Goal: Task Accomplishment & Management: Manage account settings

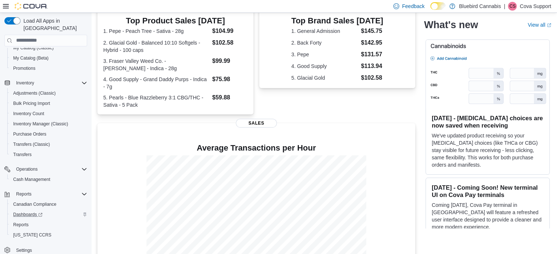
scroll to position [185, 0]
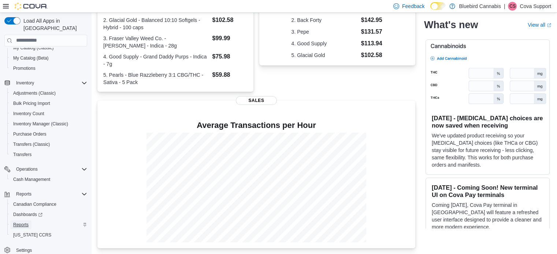
click at [27, 222] on span "Reports" at bounding box center [20, 225] width 15 height 6
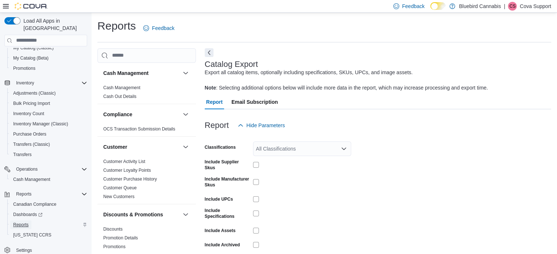
scroll to position [31, 0]
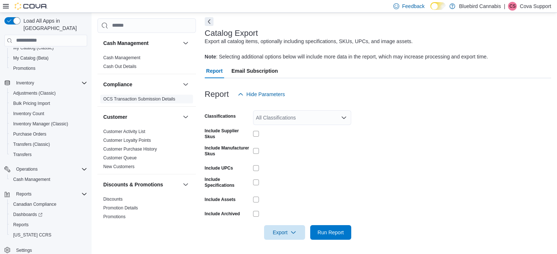
click at [143, 97] on link "OCS Transaction Submission Details" at bounding box center [139, 99] width 72 height 5
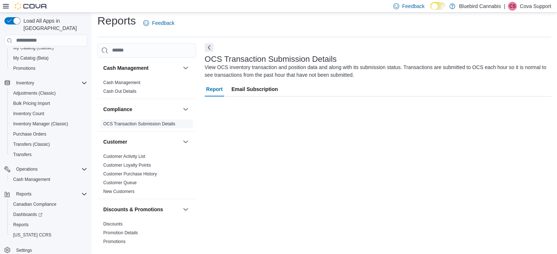
scroll to position [5, 0]
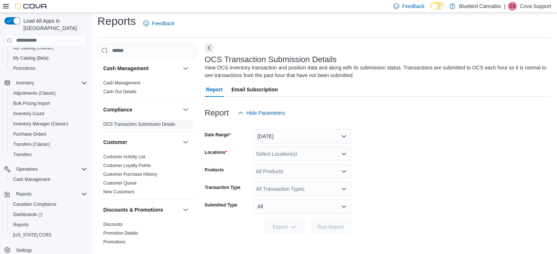
click at [294, 152] on div "Select Location(s)" at bounding box center [302, 154] width 98 height 15
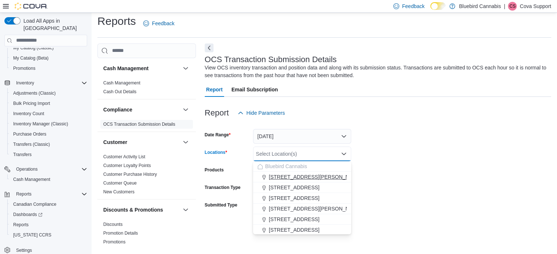
click at [294, 178] on span "[STREET_ADDRESS][PERSON_NAME]" at bounding box center [315, 176] width 93 height 7
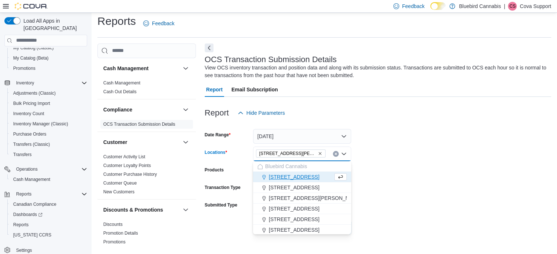
click at [379, 182] on form "Date Range [DATE] Locations [STREET_ADDRESS][PERSON_NAME] Combo box. Selected. …" at bounding box center [378, 177] width 346 height 114
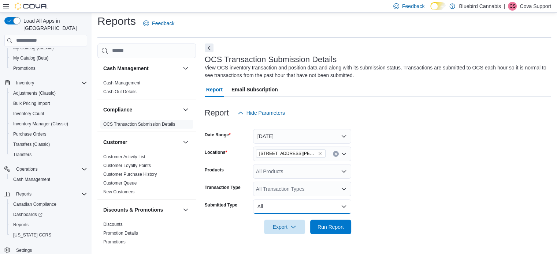
click at [265, 208] on button "All" at bounding box center [302, 206] width 98 height 15
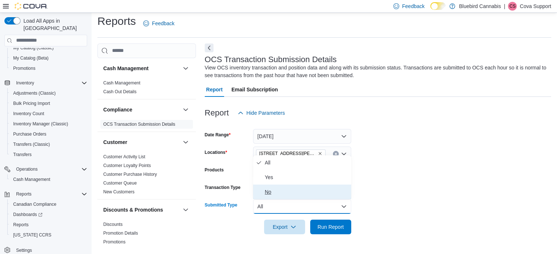
click at [282, 190] on span "No" at bounding box center [306, 192] width 83 height 9
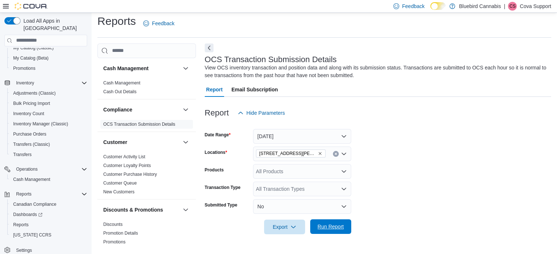
click at [331, 232] on span "Run Report" at bounding box center [330, 227] width 32 height 15
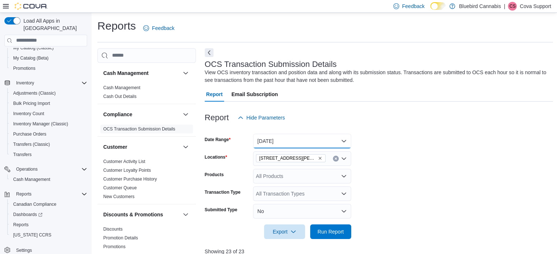
click at [306, 138] on button "[DATE]" at bounding box center [302, 141] width 98 height 15
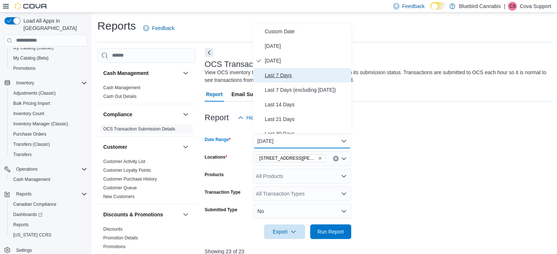
click at [294, 80] on button "Last 7 Days" at bounding box center [302, 75] width 98 height 15
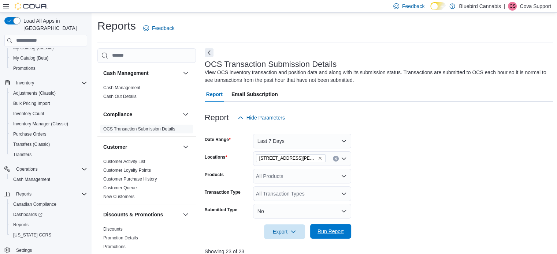
click at [340, 231] on span "Run Report" at bounding box center [330, 231] width 26 height 7
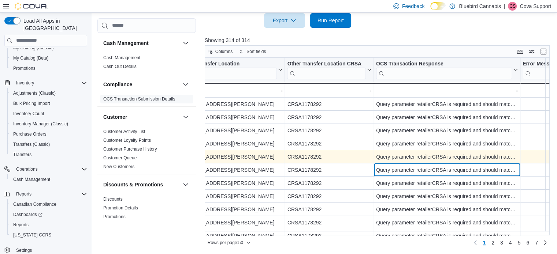
scroll to position [0, 1072]
drag, startPoint x: 521, startPoint y: 75, endPoint x: 538, endPoint y: 81, distance: 17.8
click at [531, 81] on div at bounding box center [528, 70] width 6 height 24
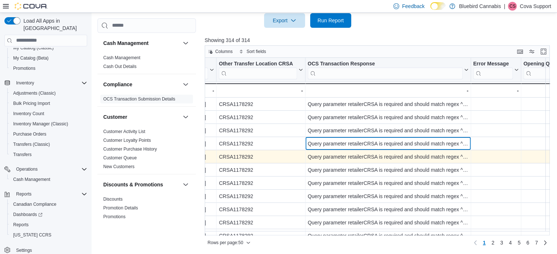
scroll to position [0, 1159]
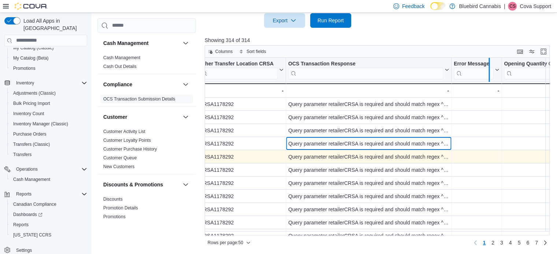
drag, startPoint x: 453, startPoint y: 70, endPoint x: 490, endPoint y: 74, distance: 37.9
click at [490, 74] on div at bounding box center [488, 70] width 6 height 24
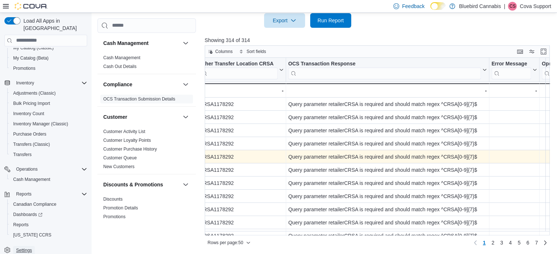
click at [27, 248] on span "Settings" at bounding box center [24, 251] width 16 height 6
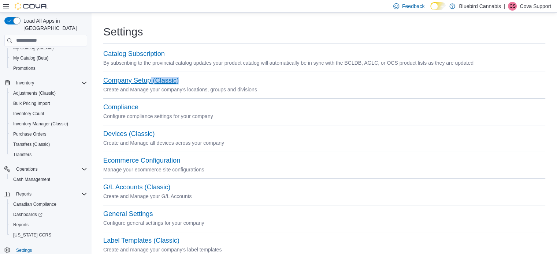
drag, startPoint x: 150, startPoint y: 81, endPoint x: 154, endPoint y: 98, distance: 17.7
click at [154, 98] on div "Company Setup (Classic) Create and Manage your company's locations, groups and …" at bounding box center [324, 89] width 442 height 27
click at [127, 105] on button "Compliance" at bounding box center [120, 108] width 35 height 8
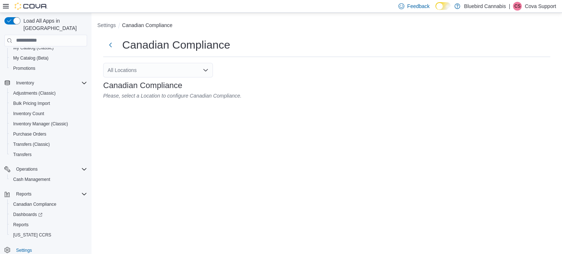
click at [172, 62] on div "Canadian Compliance All Locations Canadian Compliance Please, select a Location…" at bounding box center [326, 68] width 459 height 73
click at [173, 64] on div "All Locations" at bounding box center [158, 70] width 110 height 15
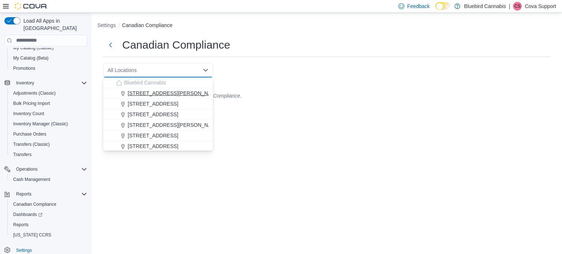
click at [168, 93] on div "[STREET_ADDRESS][PERSON_NAME]" at bounding box center [162, 93] width 92 height 7
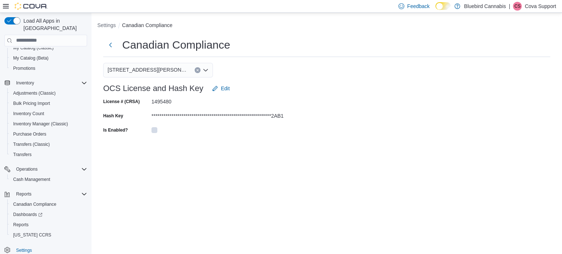
click at [156, 68] on div "[STREET_ADDRESS][PERSON_NAME] Combo box. Selected. [STREET_ADDRESS][PERSON_NAME…" at bounding box center [158, 70] width 110 height 15
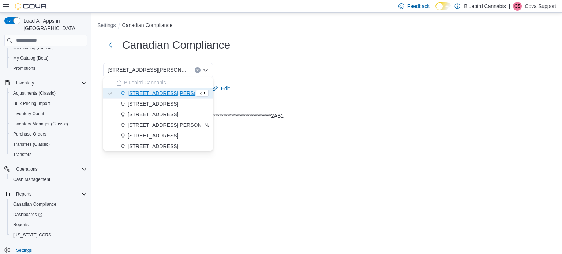
click at [155, 102] on span "[STREET_ADDRESS]" at bounding box center [153, 103] width 51 height 7
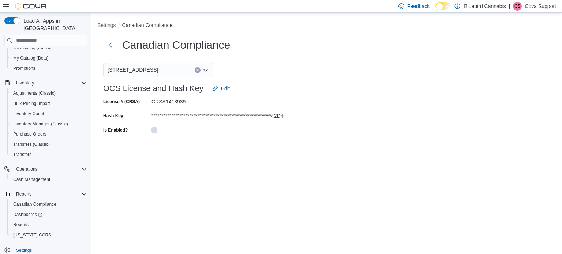
click at [158, 67] on div "[STREET_ADDRESS] Selected. [STREET_ADDRESS]. Press Backspace to delete [STREET_…" at bounding box center [158, 70] width 110 height 15
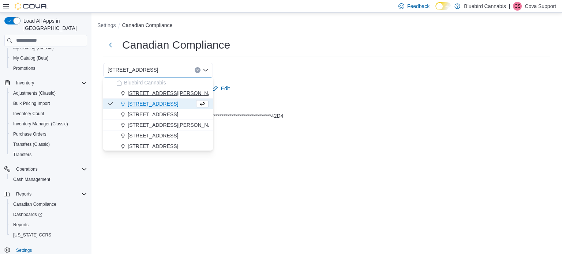
click at [161, 93] on span "[STREET_ADDRESS][PERSON_NAME]" at bounding box center [174, 93] width 93 height 7
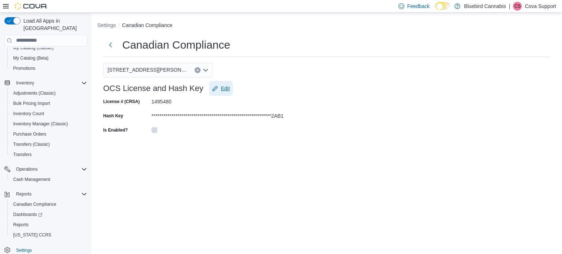
click at [226, 87] on span "Edit" at bounding box center [225, 88] width 9 height 7
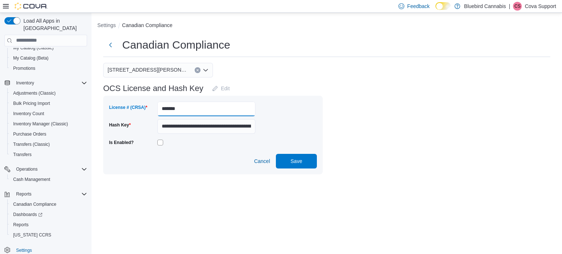
click at [161, 109] on input "*******" at bounding box center [206, 109] width 98 height 15
type input "**********"
click at [288, 161] on span "Save" at bounding box center [296, 161] width 32 height 15
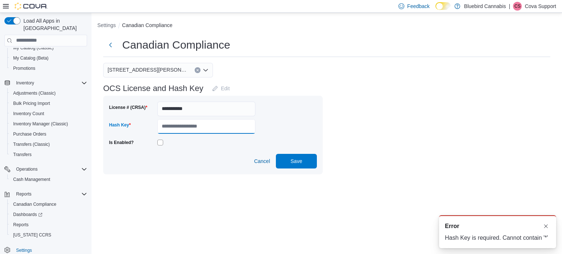
click at [208, 125] on input "Hash Key" at bounding box center [206, 126] width 98 height 15
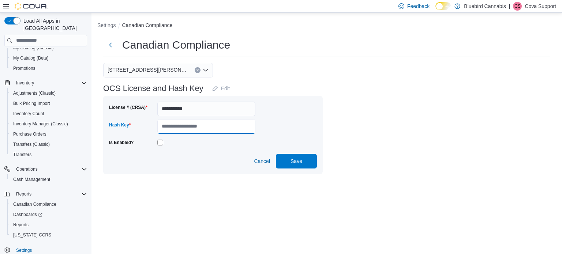
paste input "**********"
type input "**********"
click at [303, 160] on span "Save" at bounding box center [296, 161] width 32 height 15
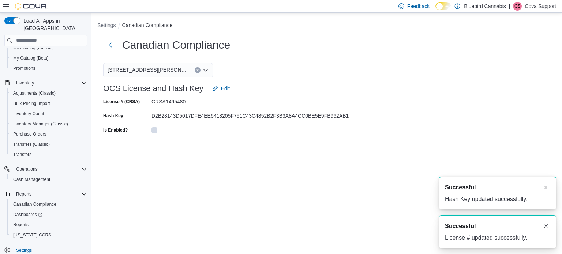
scroll to position [0, 0]
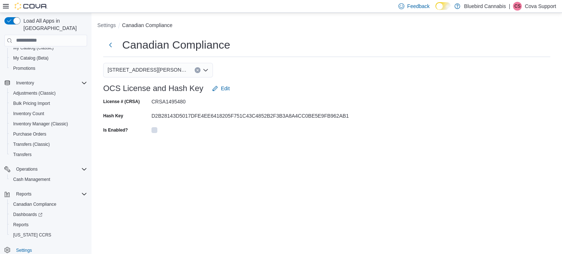
click at [467, 45] on div "Canadian Compliance" at bounding box center [326, 45] width 447 height 15
click at [540, 7] on p "Cova Support" at bounding box center [540, 6] width 31 height 9
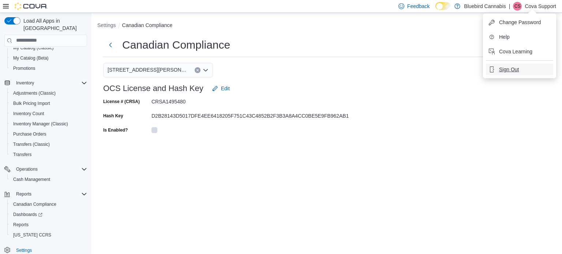
click at [504, 65] on button "Sign Out" at bounding box center [519, 70] width 67 height 12
